Goal: Task Accomplishment & Management: Use online tool/utility

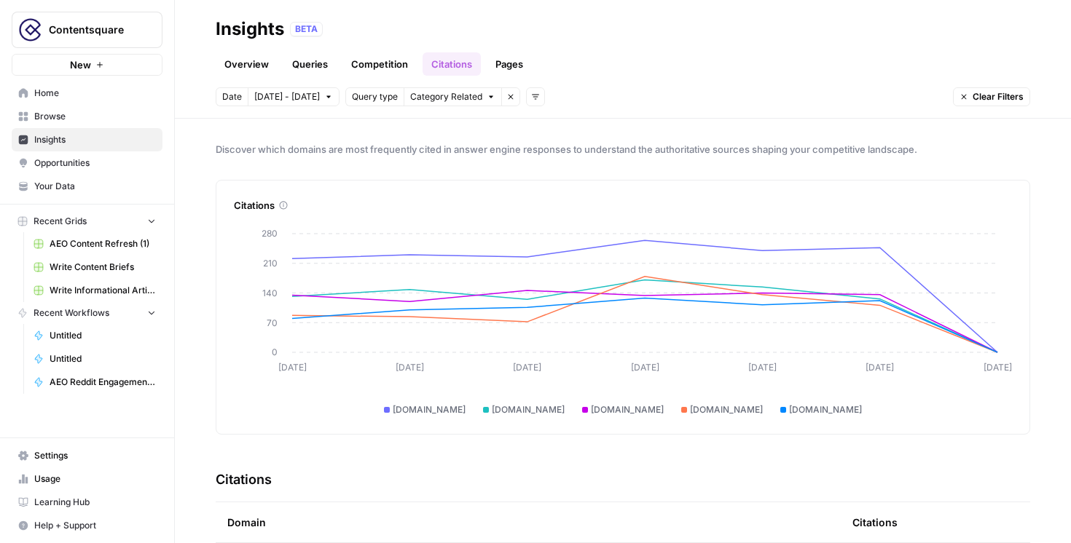
click at [248, 63] on link "Overview" at bounding box center [247, 63] width 62 height 23
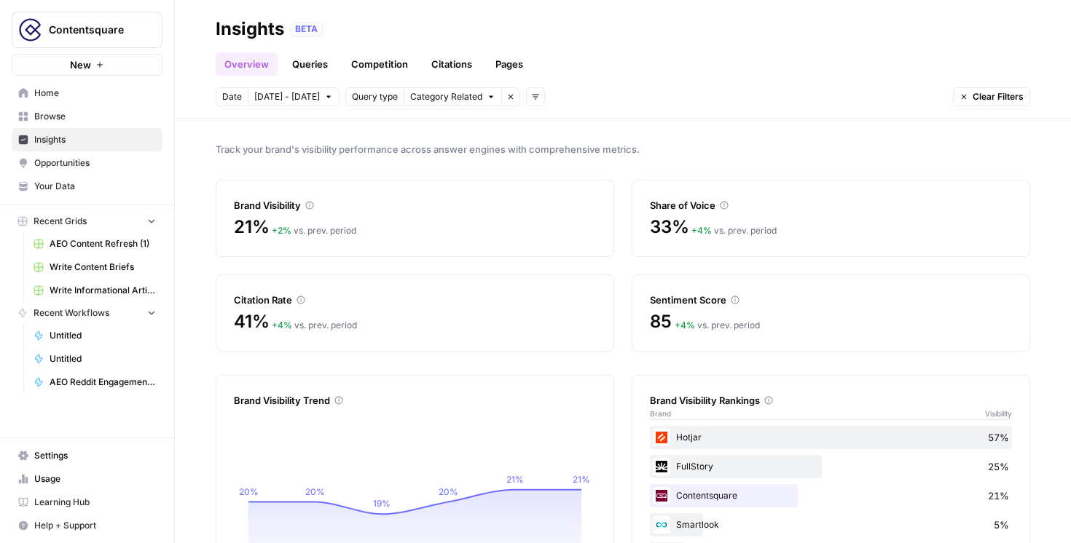
click at [312, 58] on link "Queries" at bounding box center [309, 63] width 53 height 23
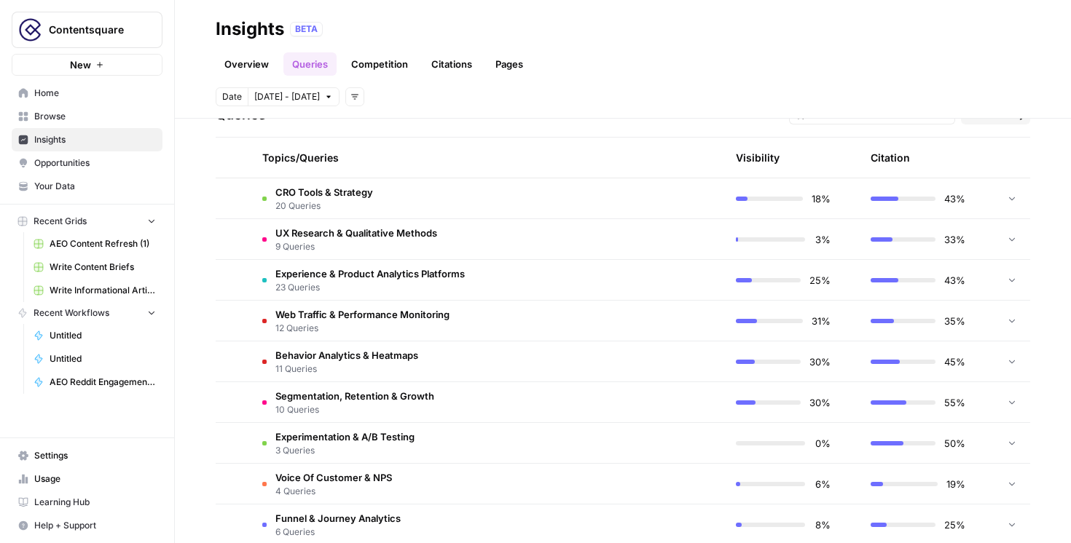
scroll to position [285, 0]
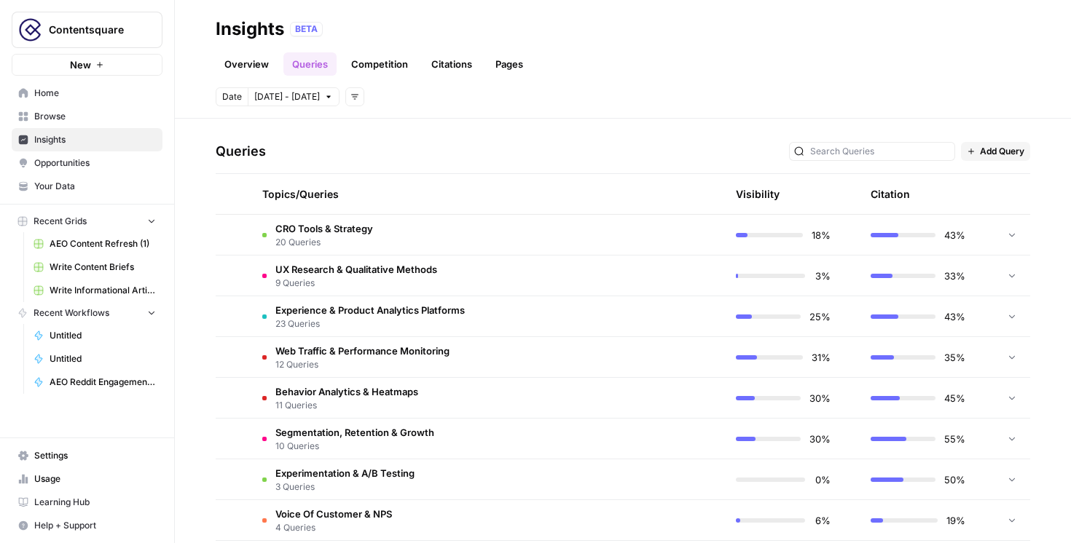
click at [308, 225] on span "CRO Tools & Strategy" at bounding box center [324, 228] width 98 height 15
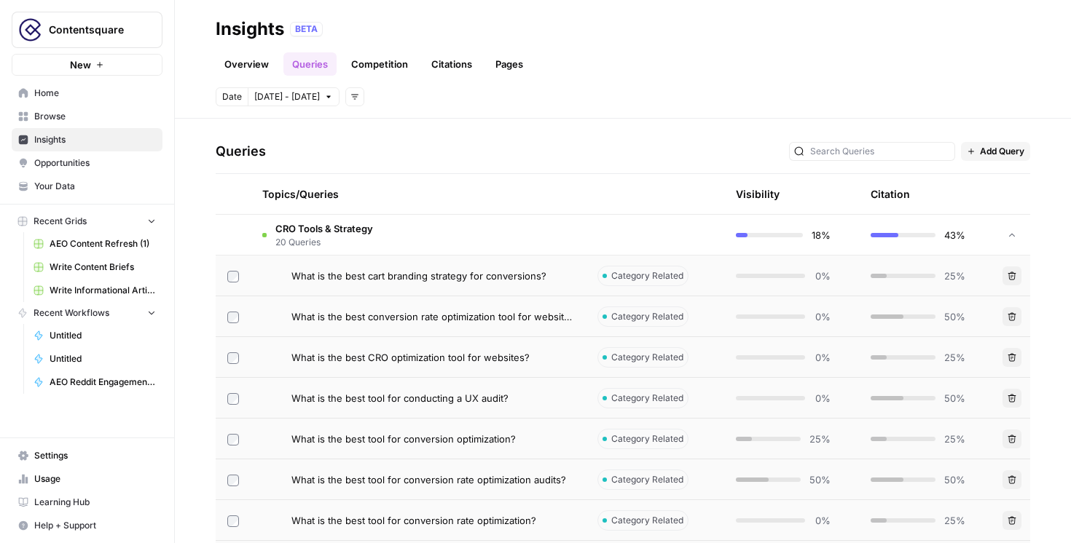
click at [310, 230] on span "CRO Tools & Strategy" at bounding box center [324, 228] width 98 height 15
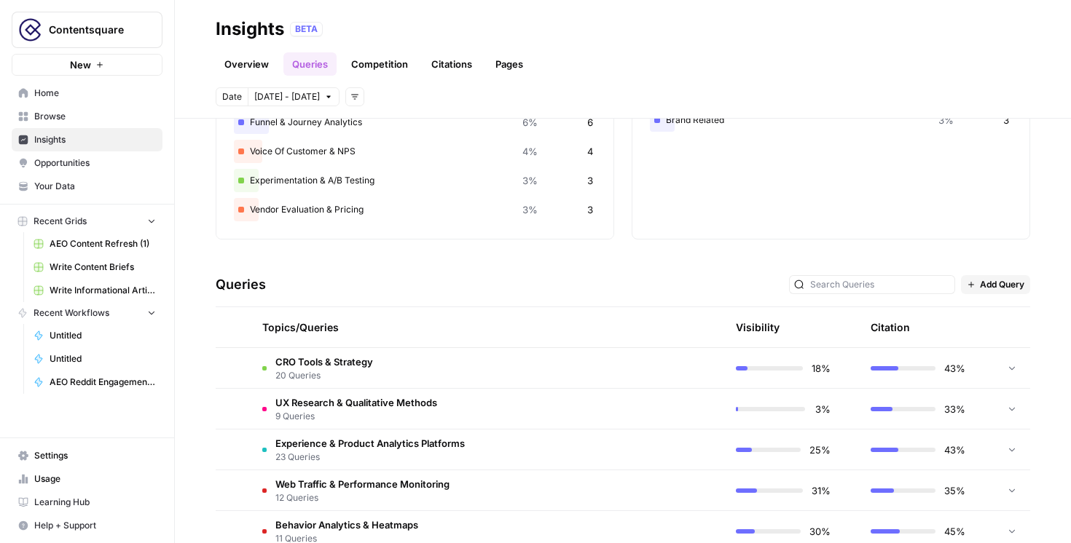
scroll to position [201, 0]
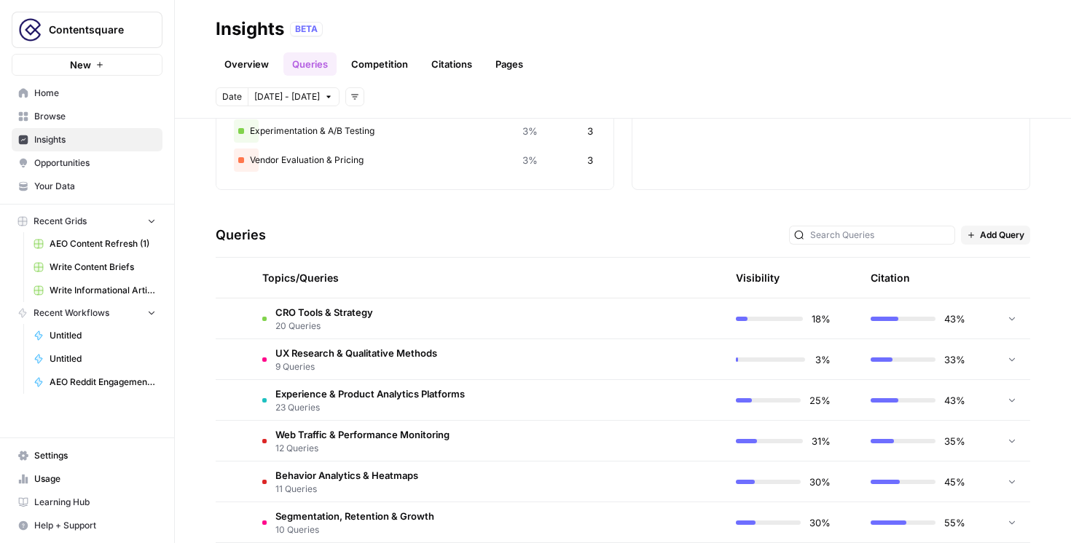
click at [355, 317] on span "CRO Tools & Strategy" at bounding box center [324, 312] width 98 height 15
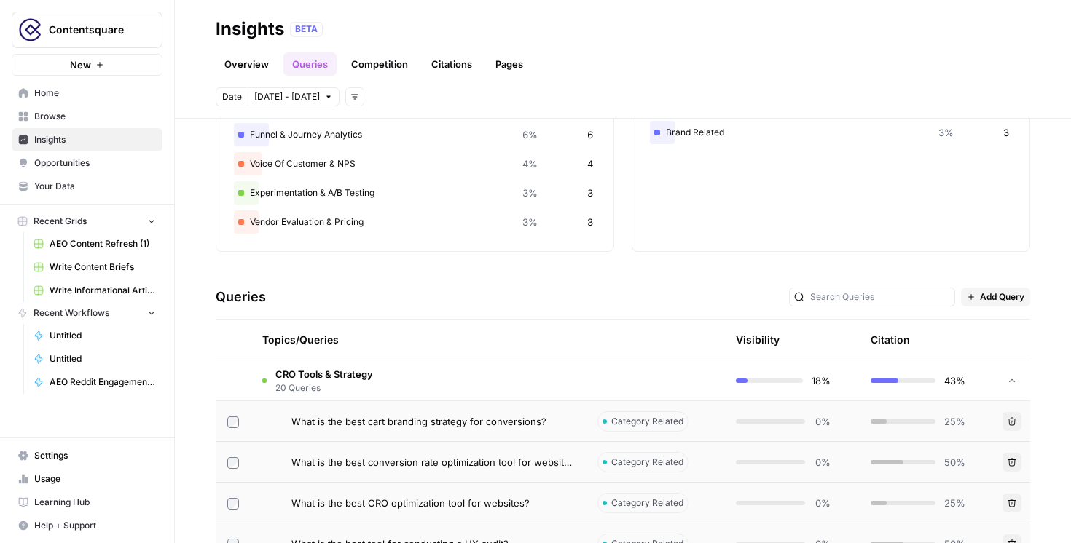
scroll to position [113, 0]
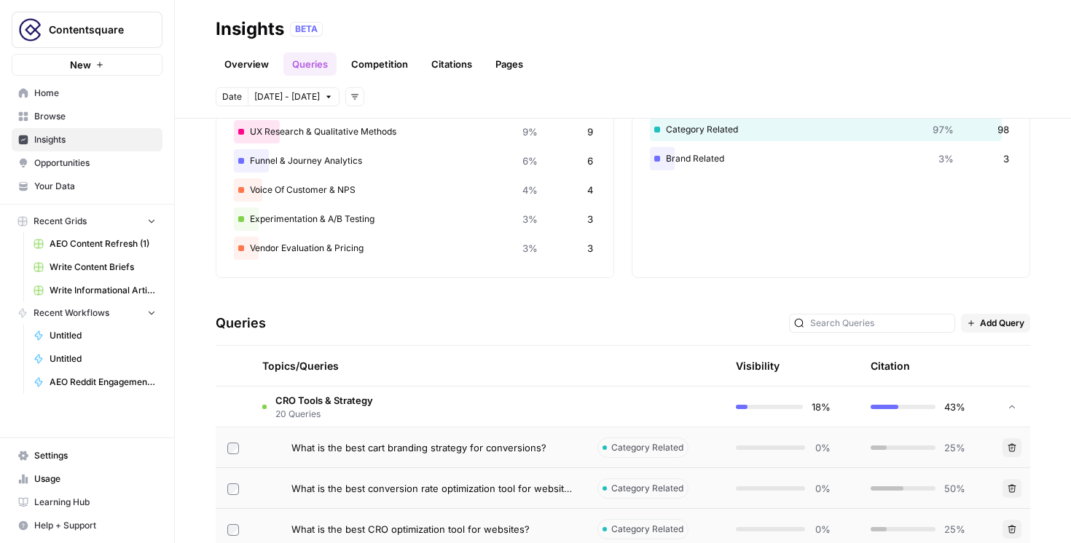
click at [57, 164] on span "Opportunities" at bounding box center [95, 163] width 122 height 13
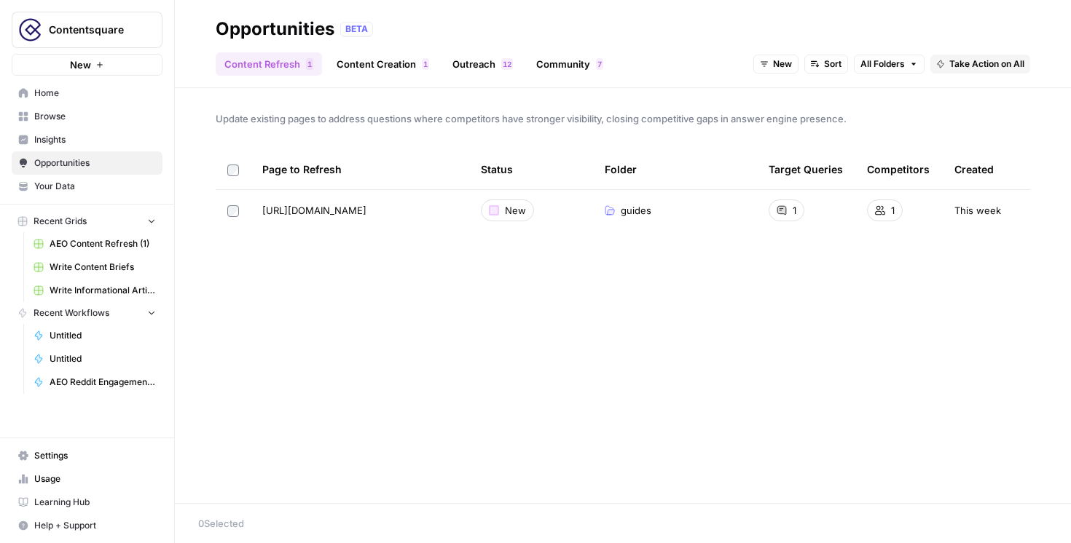
click at [781, 209] on icon at bounding box center [781, 210] width 9 height 9
click at [959, 63] on span "Take Action on All" at bounding box center [986, 64] width 75 height 13
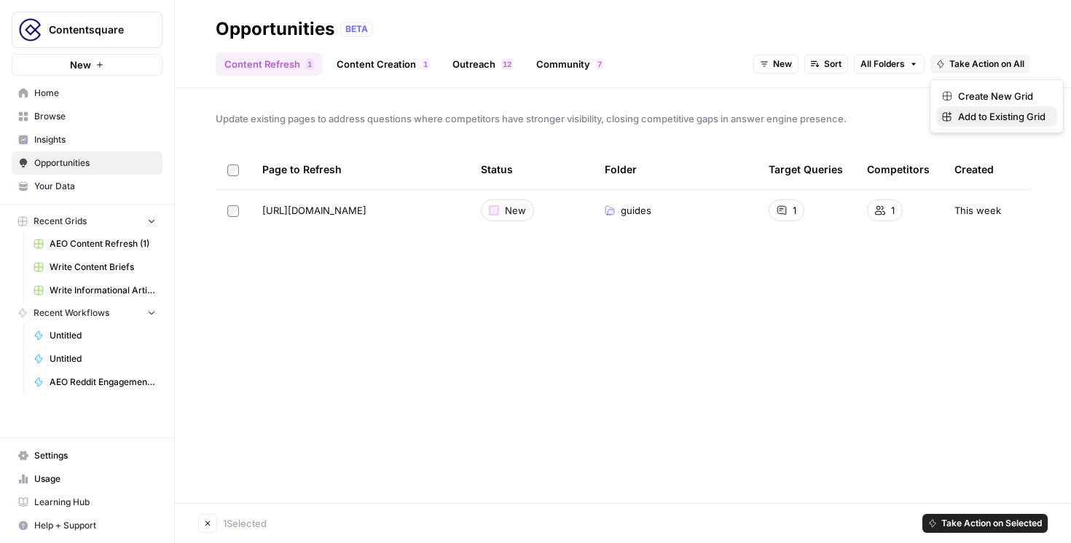
click at [967, 118] on span "Add to Existing Grid" at bounding box center [1001, 116] width 87 height 15
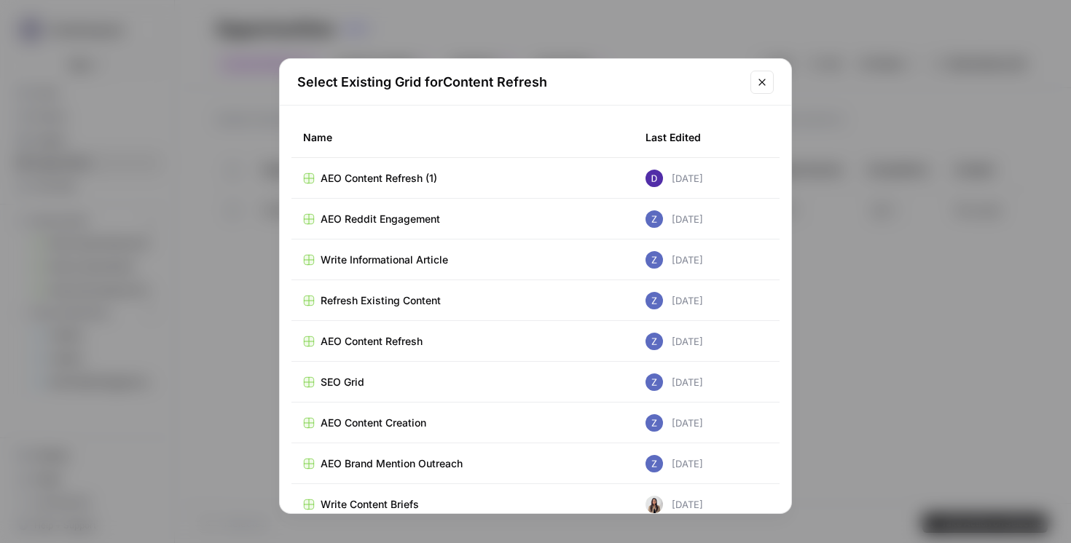
click at [408, 177] on span "AEO Content Refresh (1)" at bounding box center [379, 178] width 117 height 15
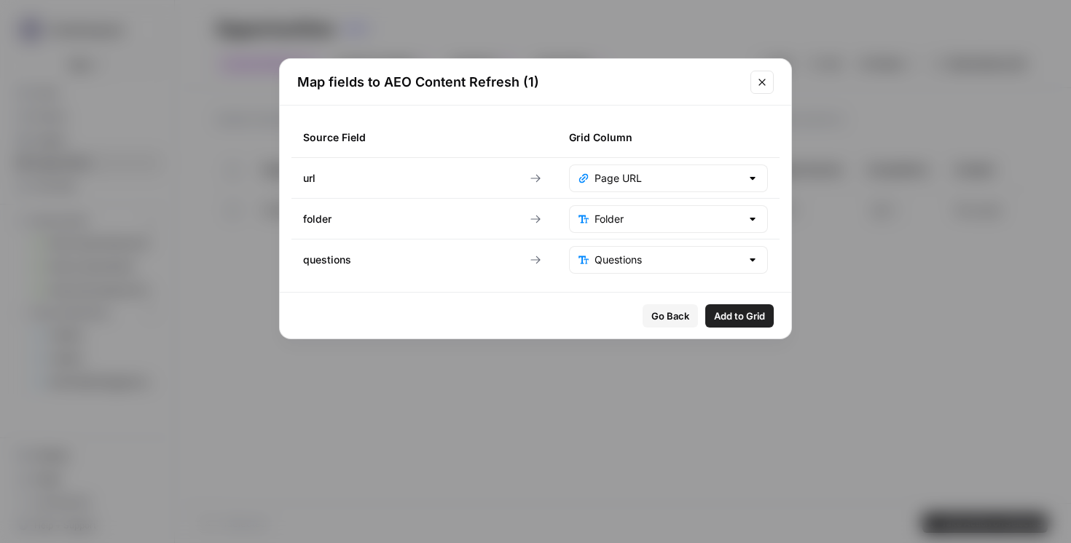
click at [763, 316] on span "Add to Grid" at bounding box center [739, 316] width 51 height 15
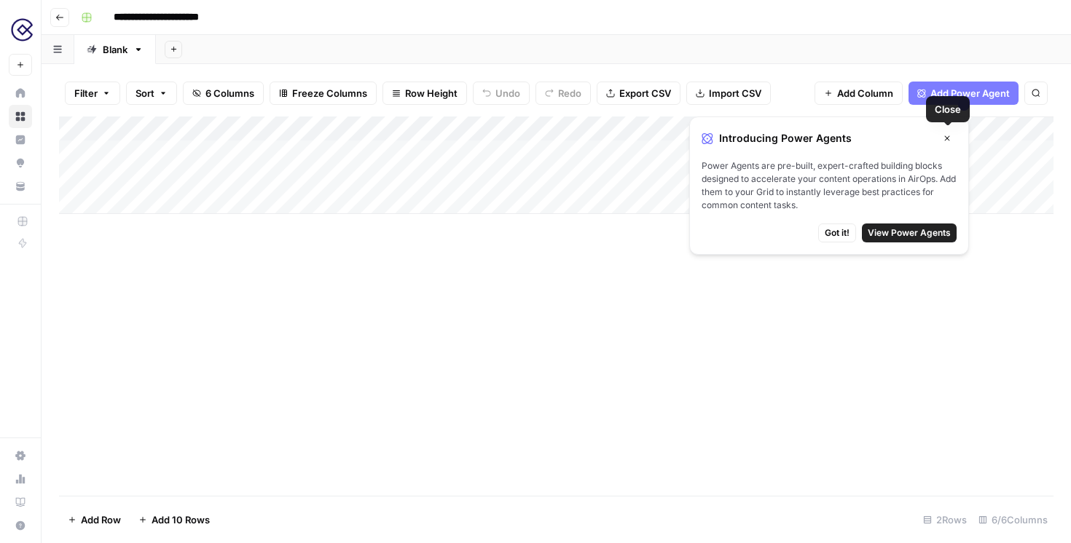
click at [946, 135] on icon "button" at bounding box center [947, 138] width 9 height 9
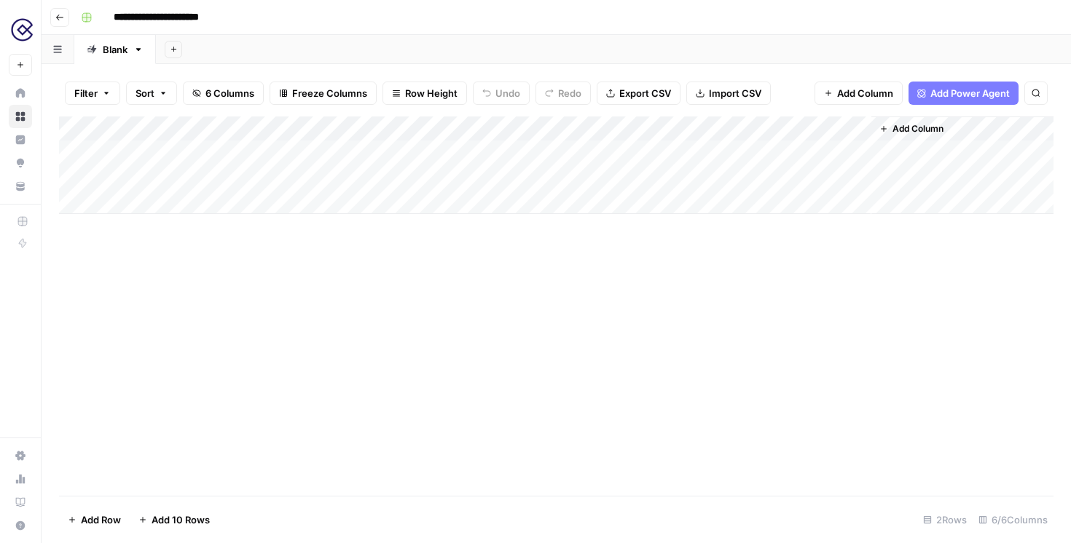
click at [541, 151] on div "Add Column" at bounding box center [556, 166] width 994 height 98
click at [530, 151] on div "Add Column" at bounding box center [556, 166] width 994 height 98
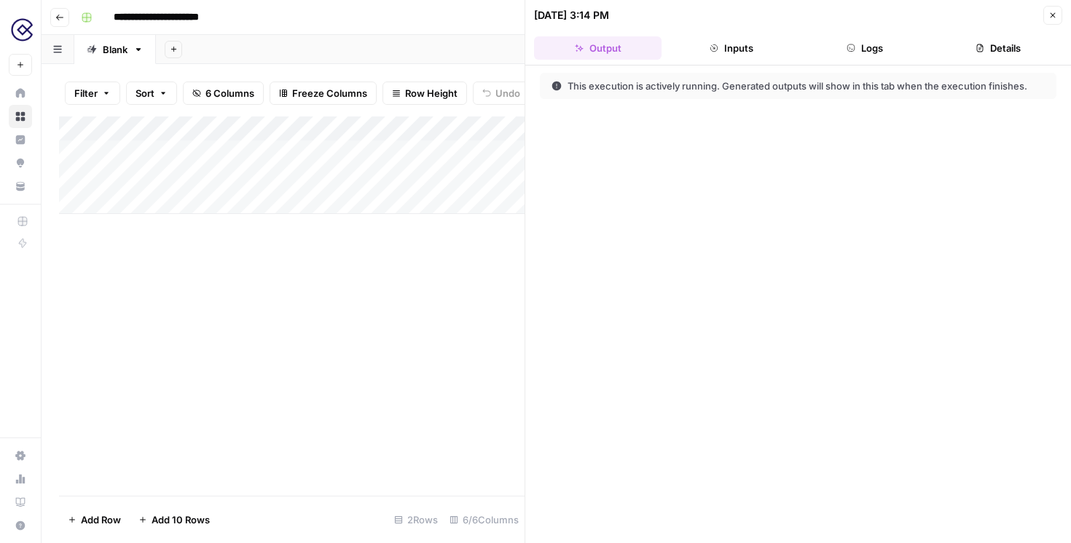
click at [1050, 15] on icon "button" at bounding box center [1052, 15] width 9 height 9
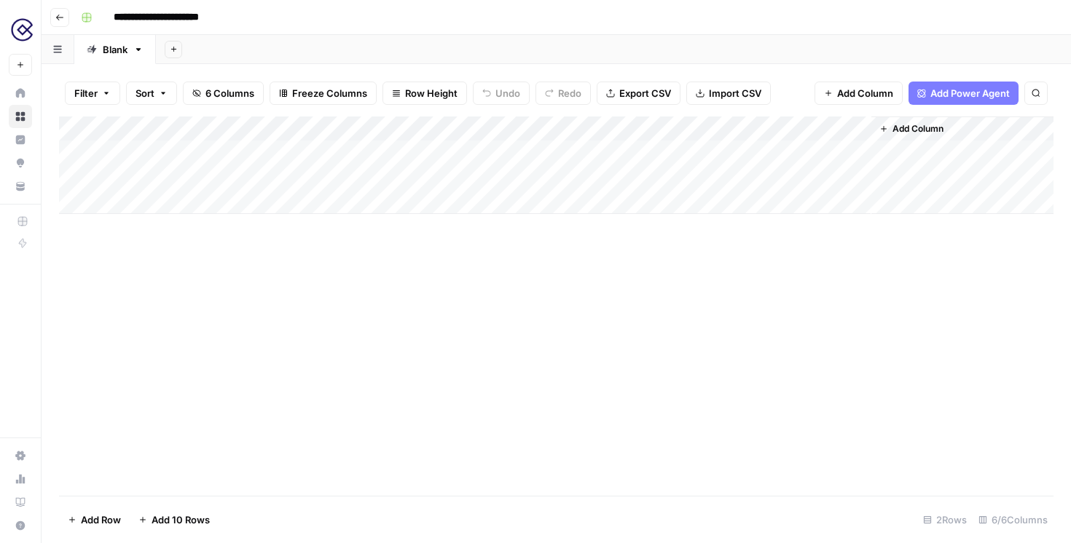
click at [954, 95] on span "Add Power Agent" at bounding box center [969, 93] width 79 height 15
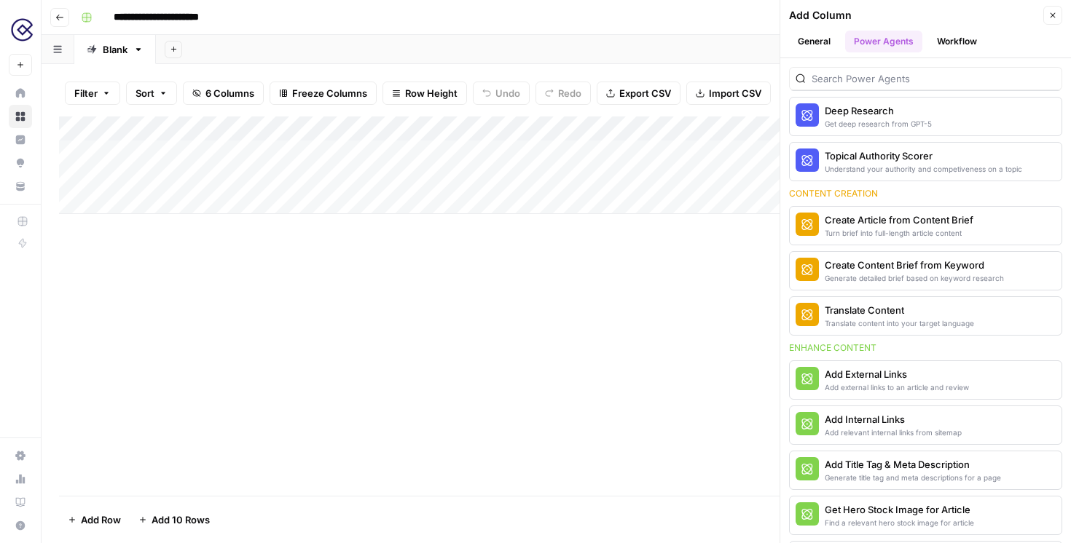
scroll to position [107, 0]
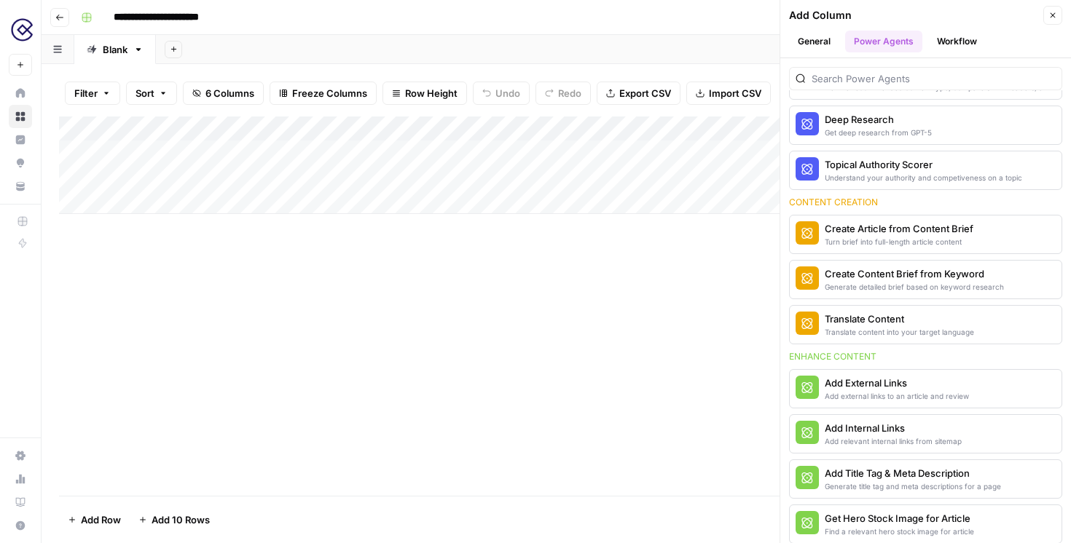
click at [1054, 15] on icon "button" at bounding box center [1052, 15] width 9 height 9
